Goal: Complete application form

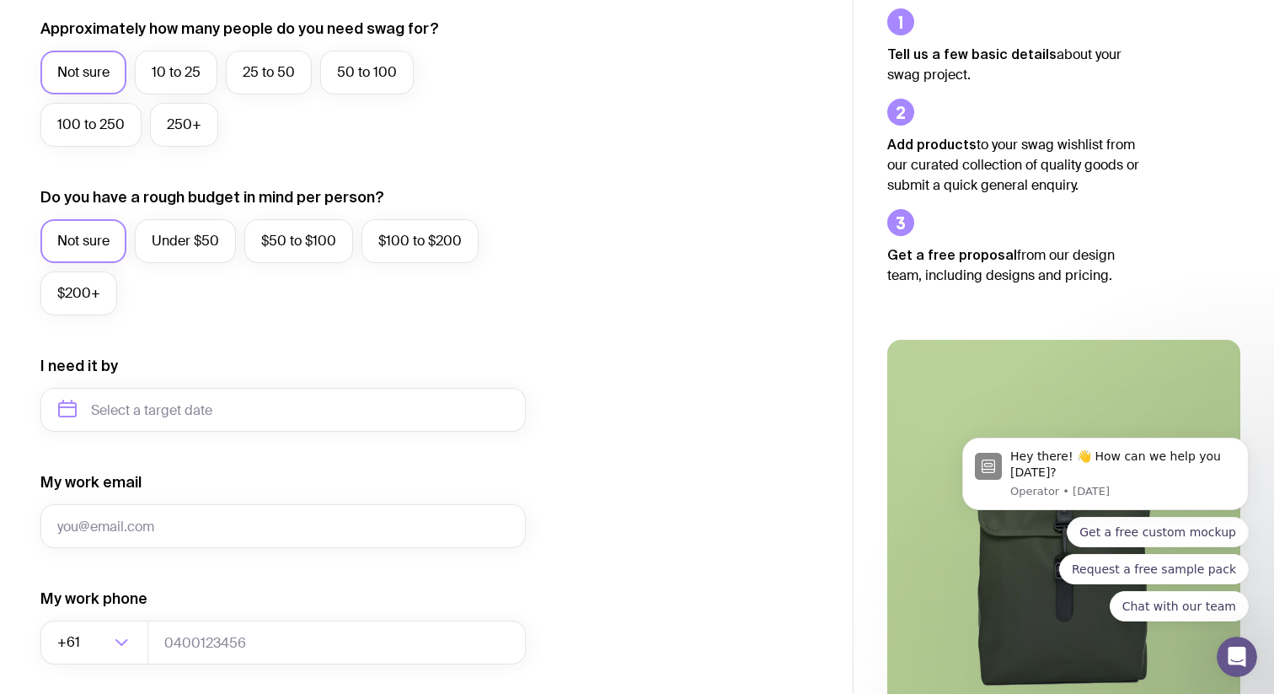
scroll to position [481, 0]
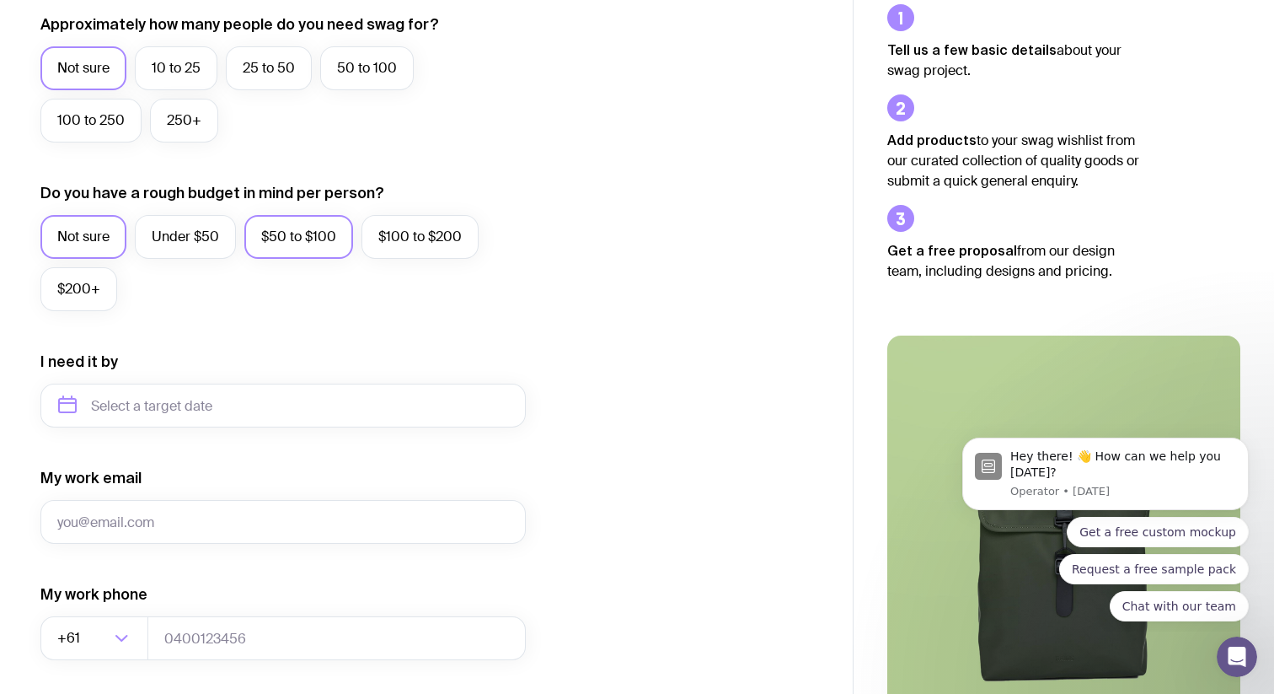
click at [282, 241] on label "$50 to $100" at bounding box center [298, 237] width 109 height 44
click at [0, 0] on input "$50 to $100" at bounding box center [0, 0] width 0 height 0
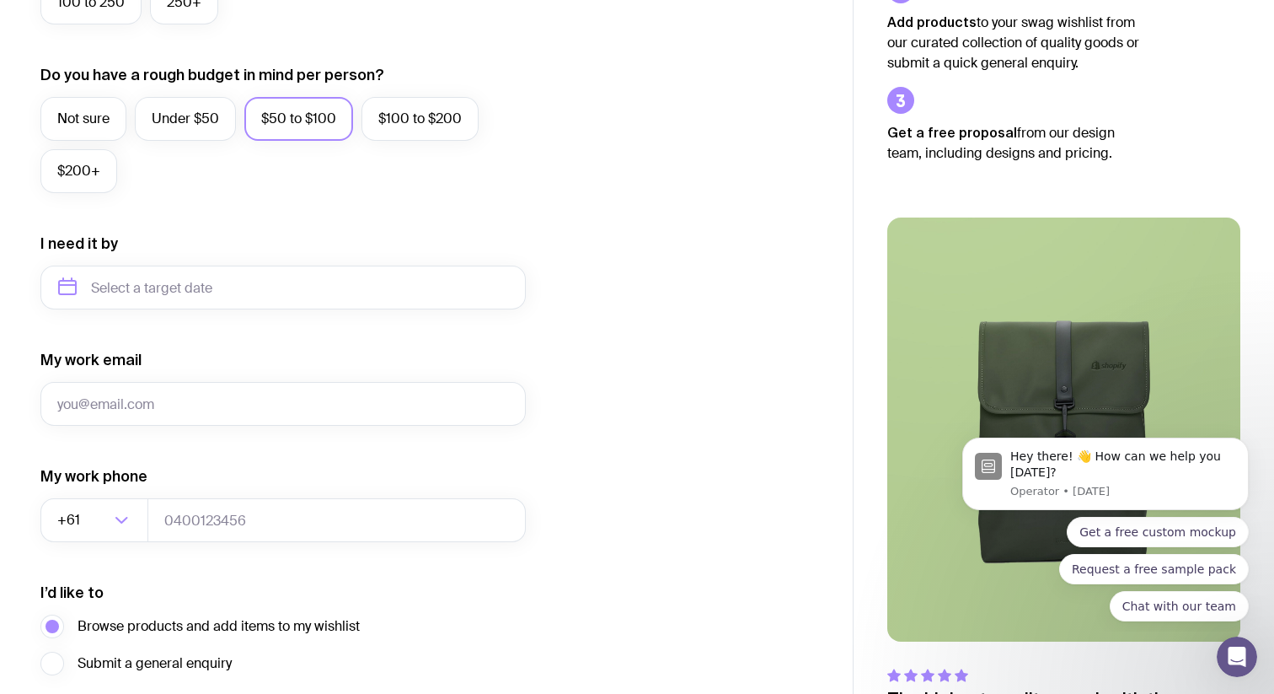
scroll to position [601, 0]
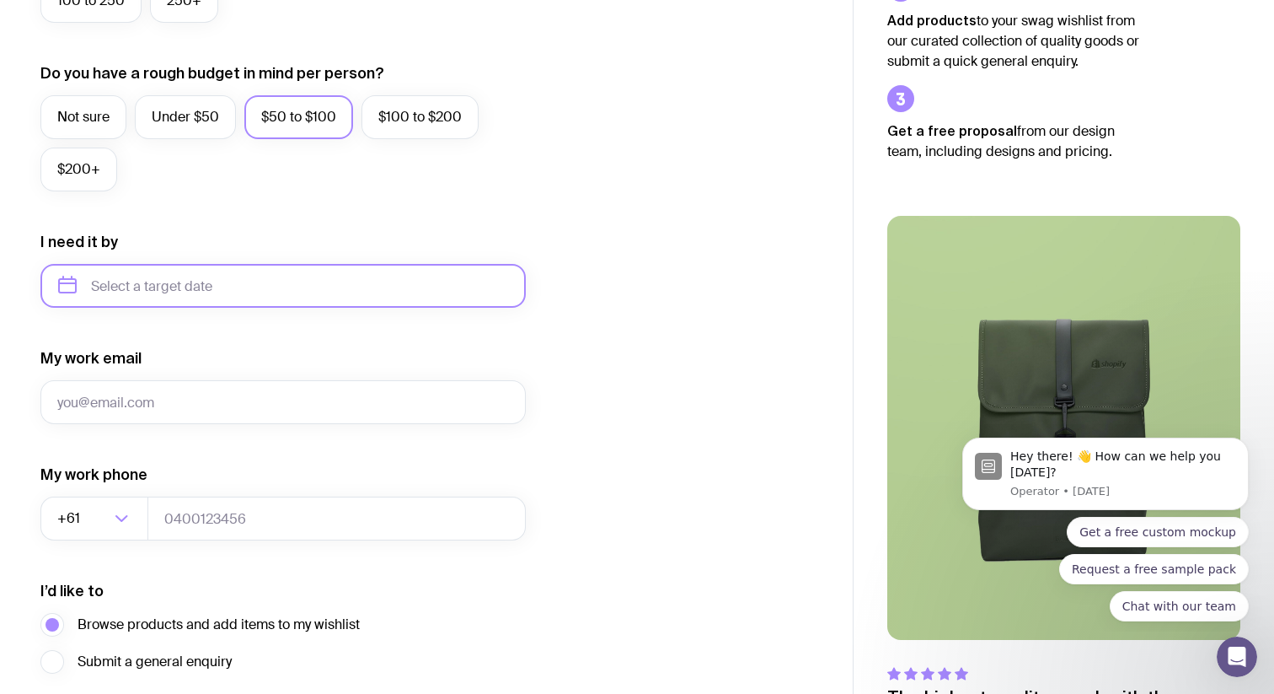
click at [243, 302] on input "text" at bounding box center [282, 286] width 485 height 44
click at [83, 489] on button "Oct" at bounding box center [80, 493] width 62 height 34
type input "[DATE]"
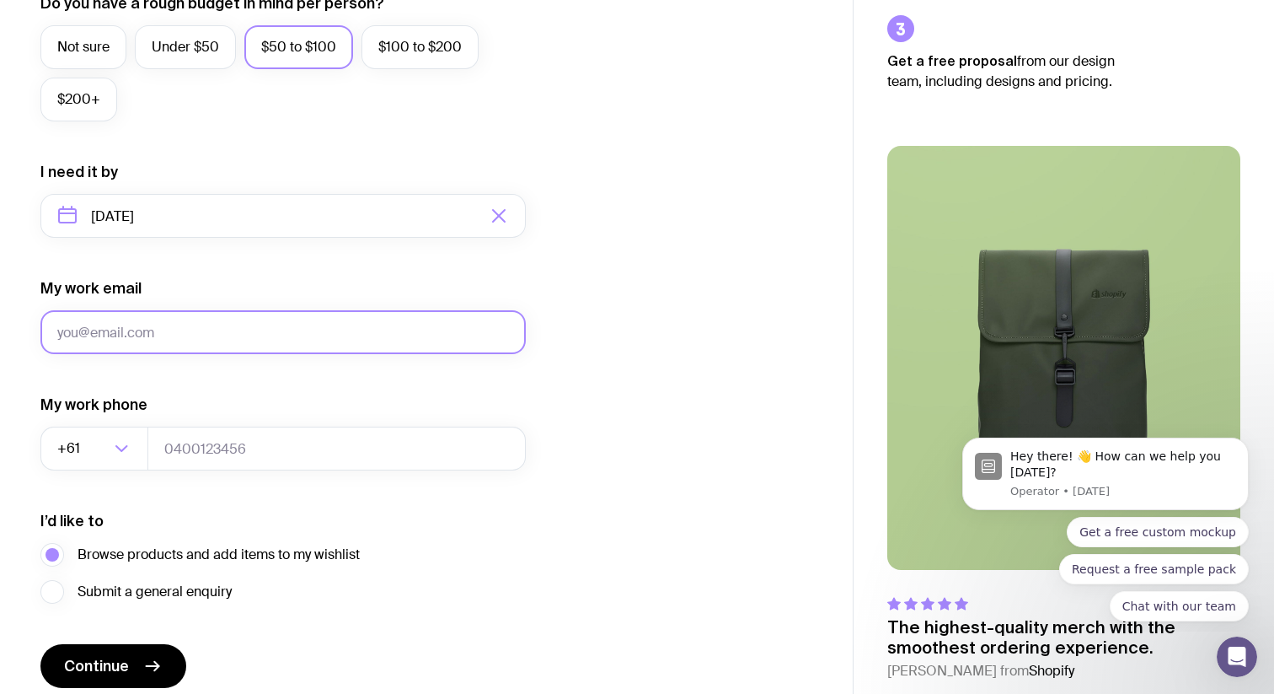
scroll to position [739, 0]
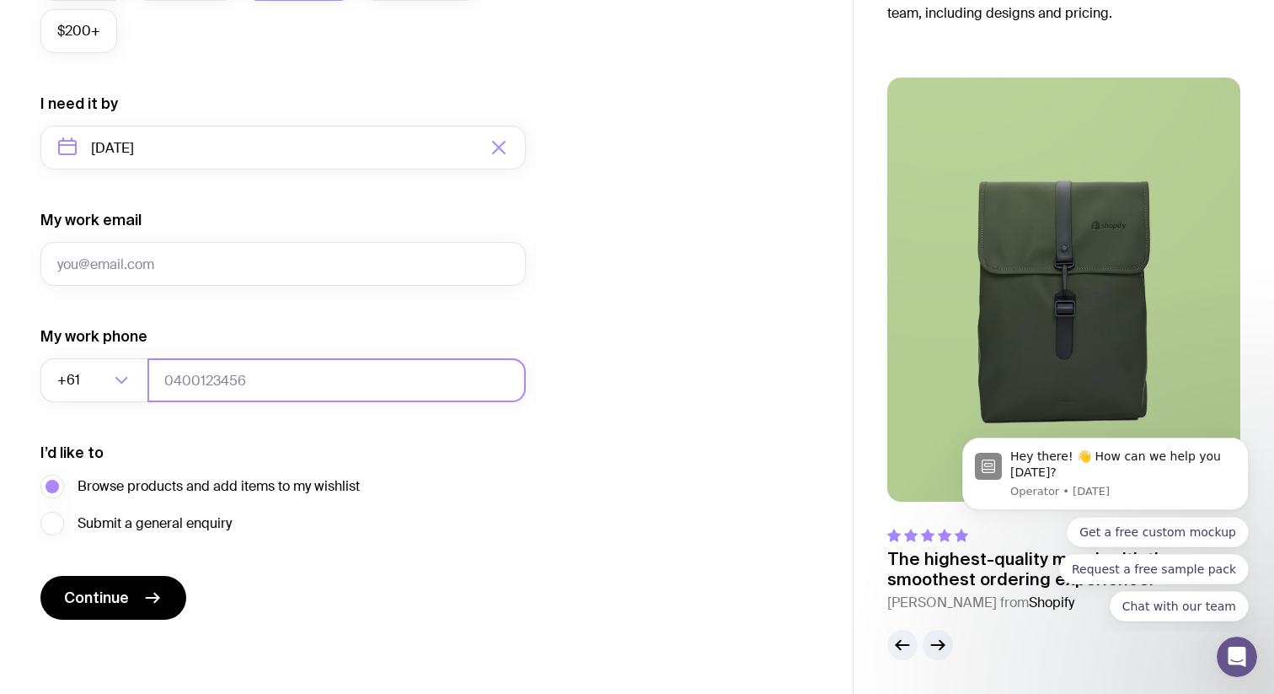
click at [222, 379] on input "tel" at bounding box center [336, 380] width 378 height 44
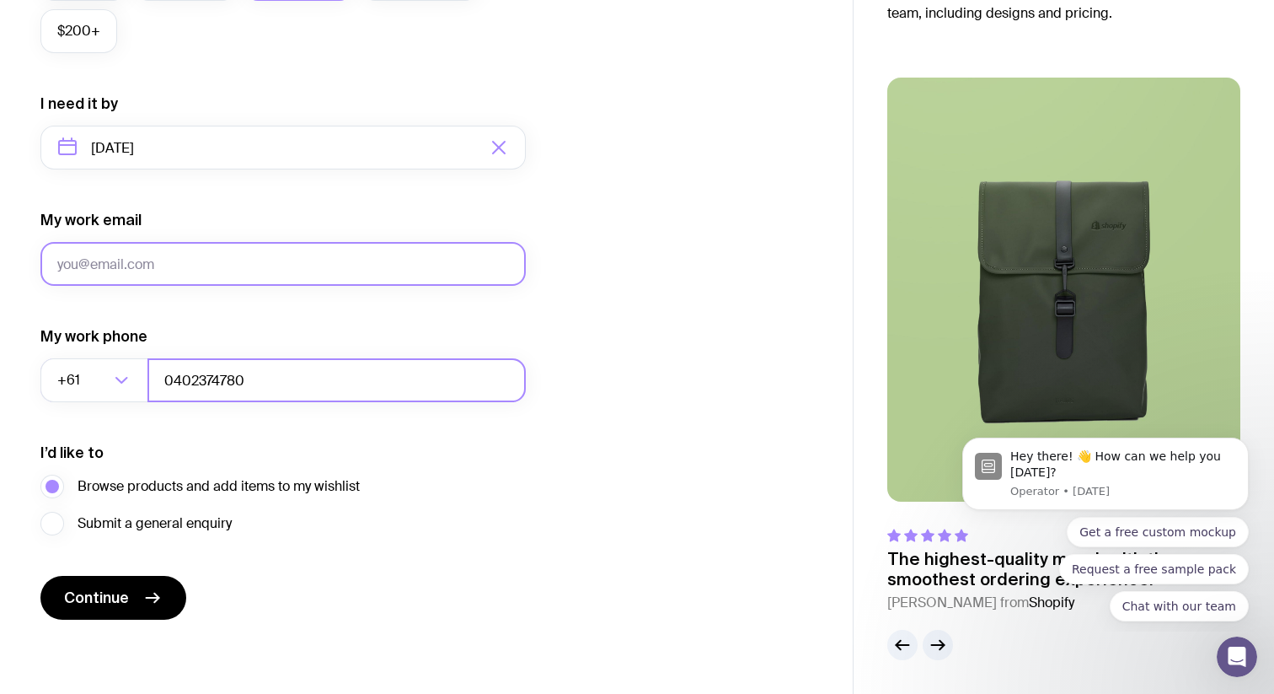
type input "0402374780"
click at [196, 264] on input "My work email" at bounding box center [282, 264] width 485 height 44
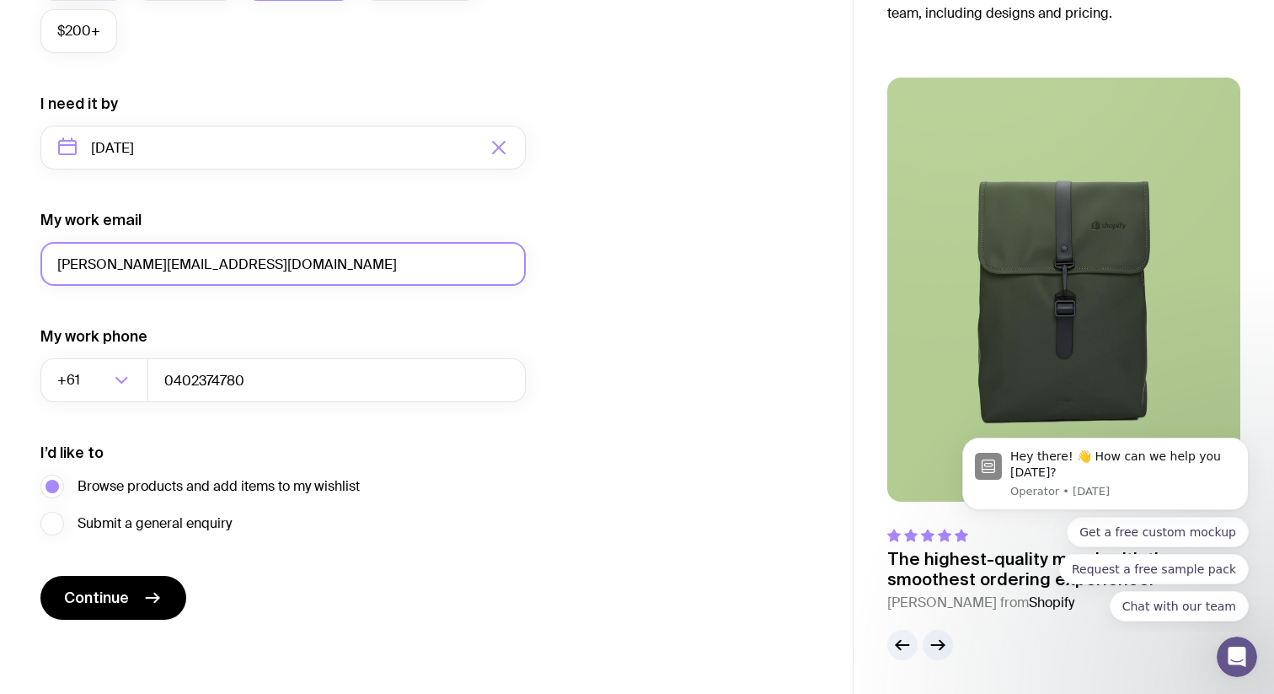
type input "[PERSON_NAME][EMAIL_ADDRESS][DOMAIN_NAME]"
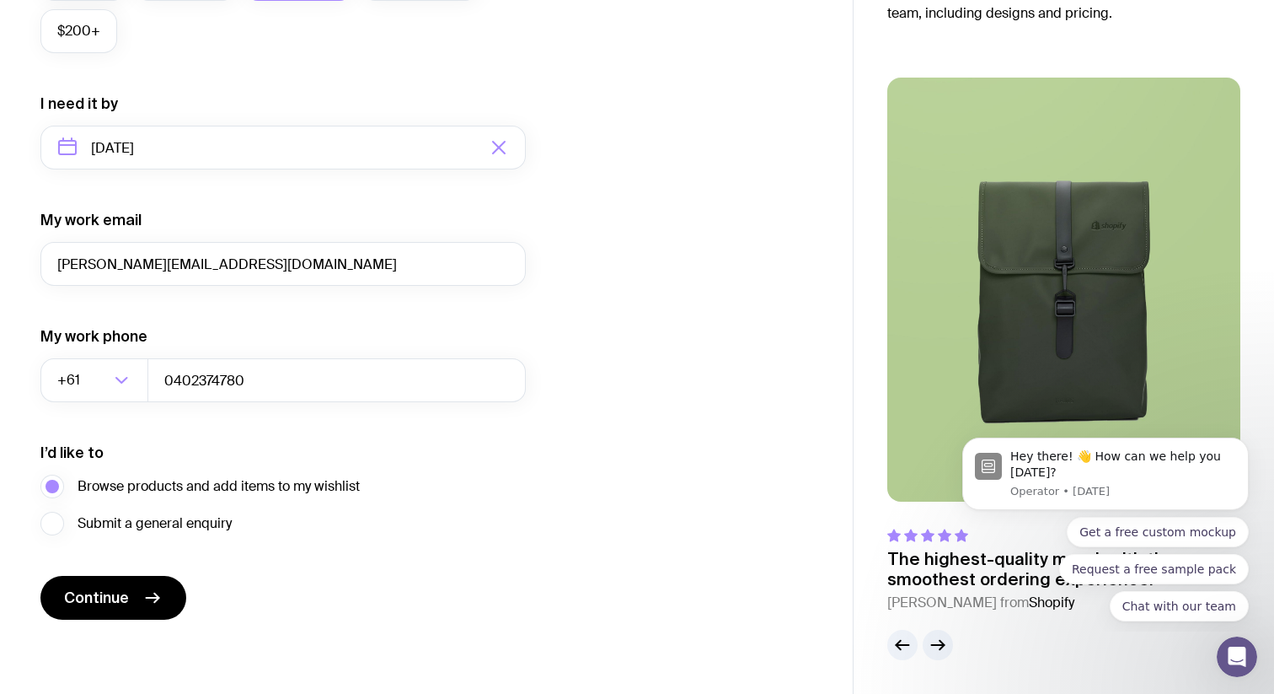
click at [283, 315] on form "I want swag for Customers Team members An event Approximately how many people d…" at bounding box center [282, 69] width 485 height 1101
click at [192, 524] on span "Submit a general enquiry" at bounding box center [155, 523] width 154 height 20
click at [0, 0] on input "Submit a general enquiry" at bounding box center [0, 0] width 0 height 0
click at [137, 605] on button "Continue" at bounding box center [113, 598] width 146 height 44
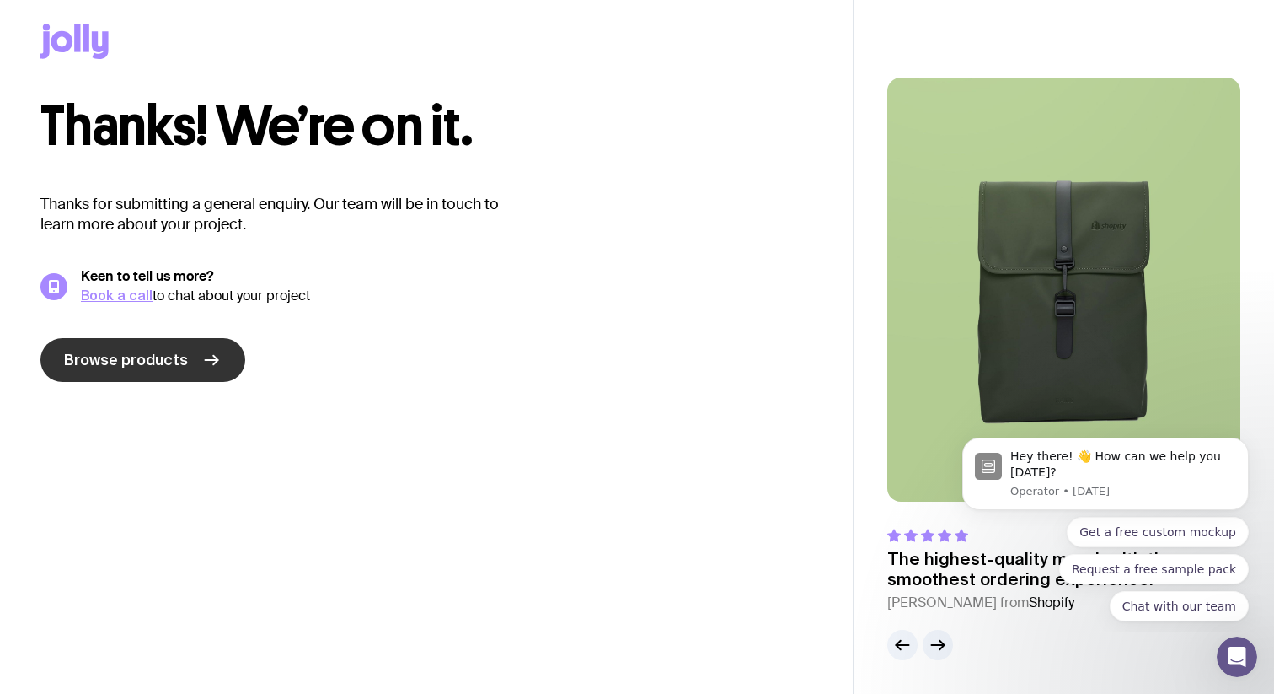
click at [163, 361] on span "Browse products" at bounding box center [126, 360] width 124 height 20
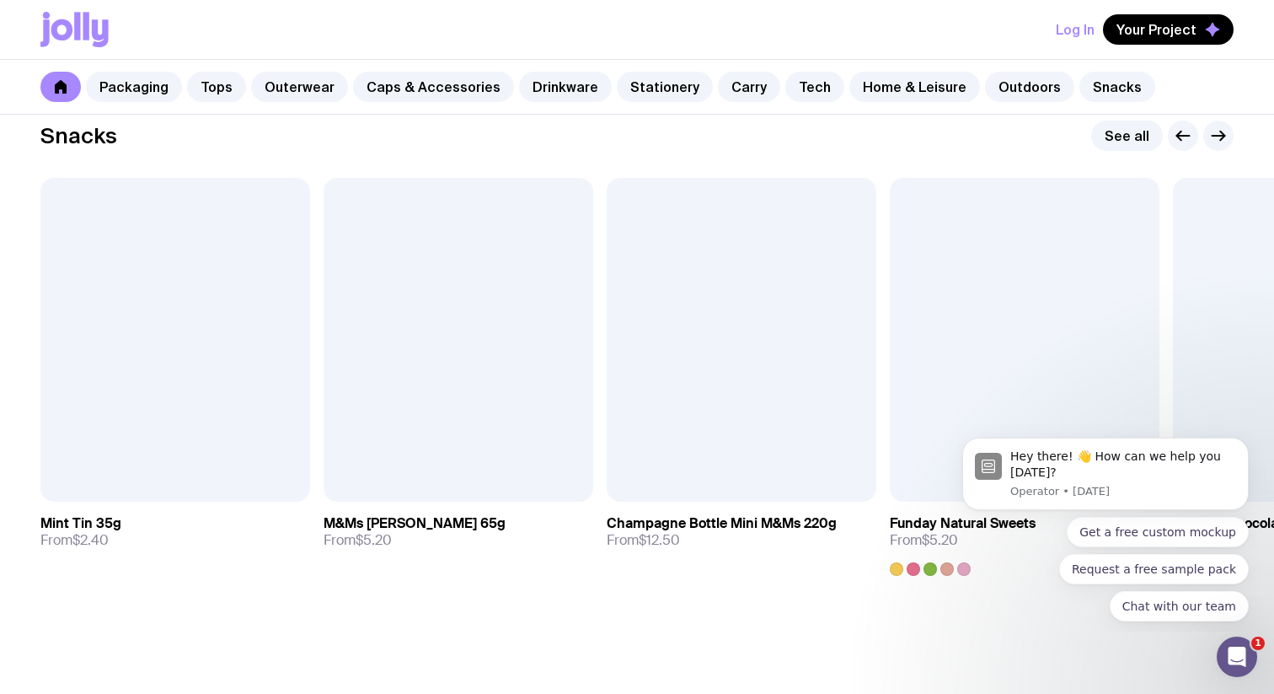
scroll to position [5889, 0]
